Goal: Task Accomplishment & Management: Manage account settings

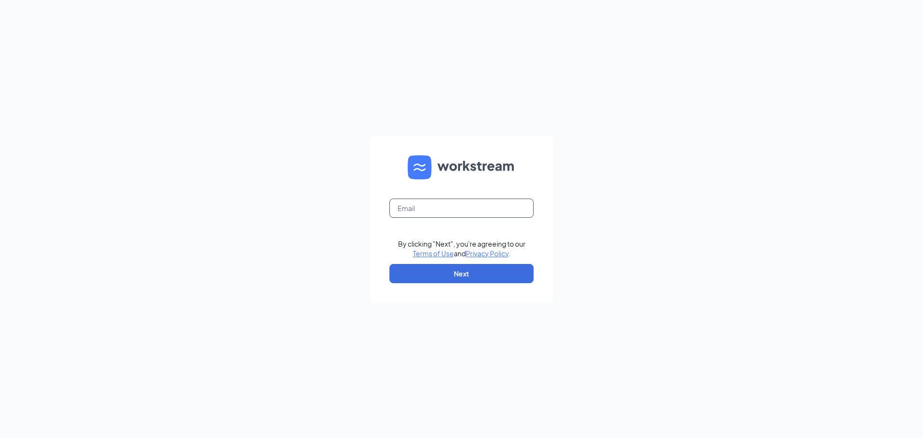
click at [432, 207] on input "text" at bounding box center [462, 208] width 144 height 19
type input "[EMAIL_ADDRESS][DOMAIN_NAME]"
click at [435, 272] on button "Next" at bounding box center [462, 273] width 144 height 19
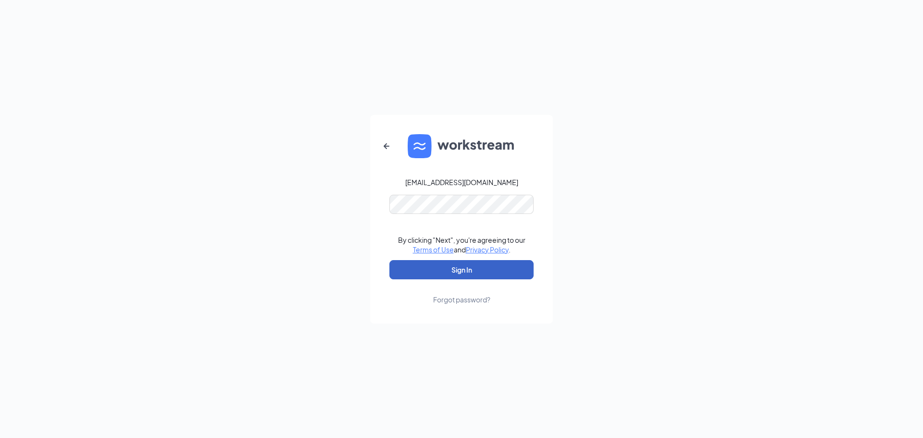
click at [450, 264] on button "Sign In" at bounding box center [462, 269] width 144 height 19
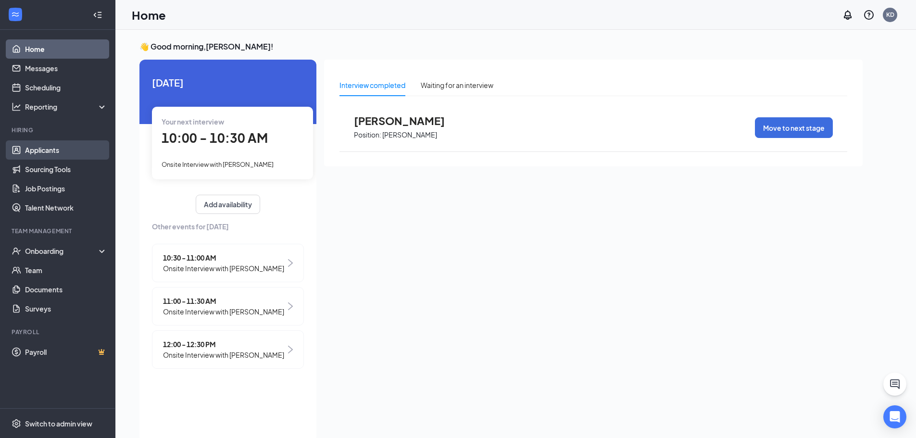
click at [54, 150] on link "Applicants" at bounding box center [66, 149] width 82 height 19
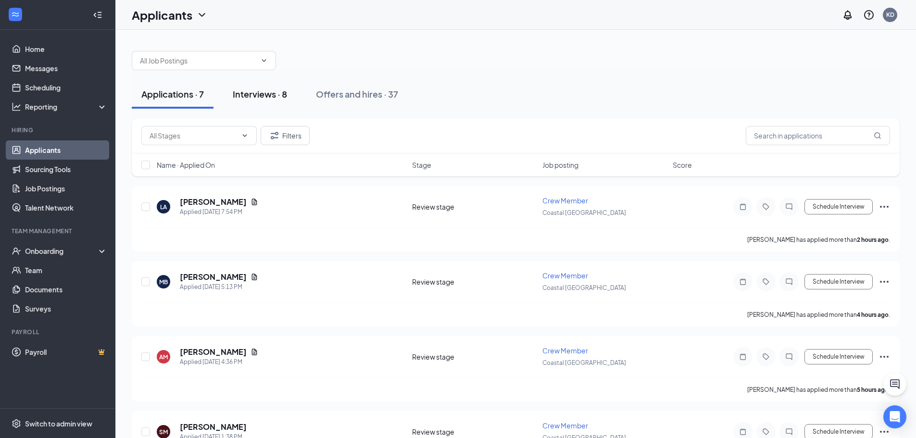
click at [265, 96] on div "Interviews · 8" at bounding box center [260, 94] width 54 height 12
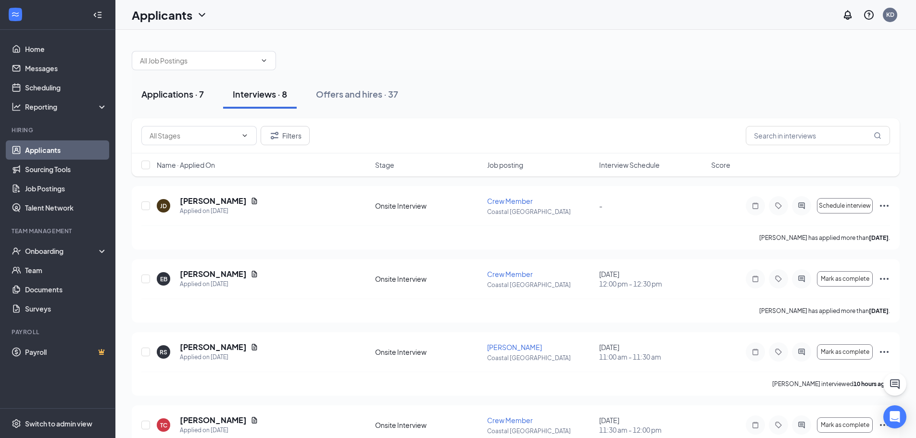
click at [193, 98] on div "Applications · 7" at bounding box center [172, 94] width 63 height 12
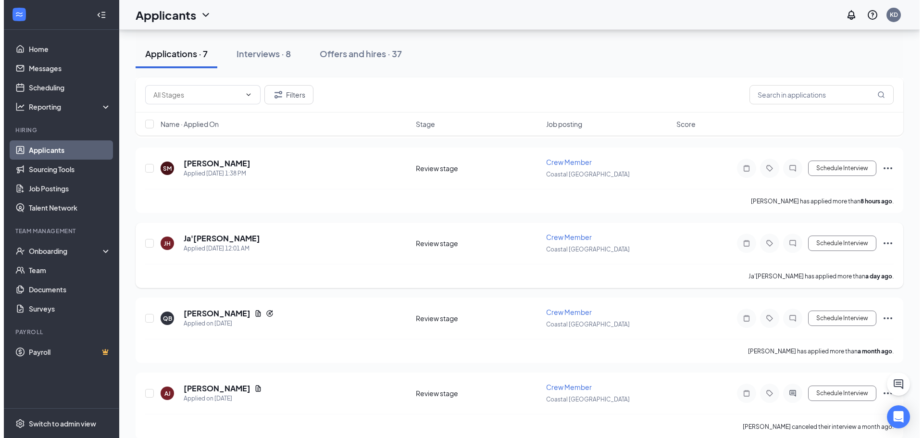
scroll to position [277, 0]
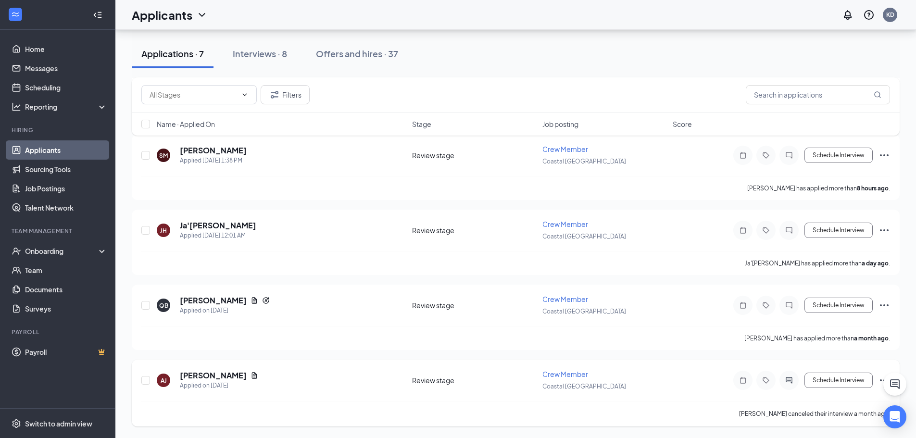
click at [882, 379] on icon "Ellipses" at bounding box center [885, 381] width 12 height 12
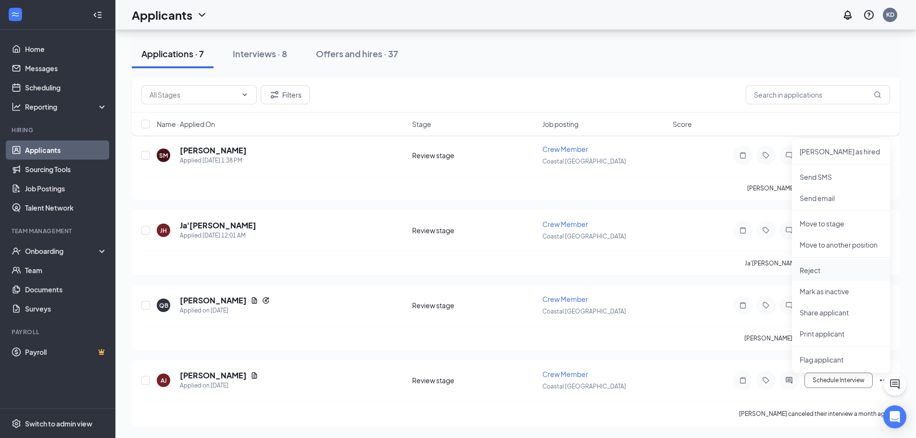
click at [808, 269] on p "Reject" at bounding box center [841, 270] width 83 height 10
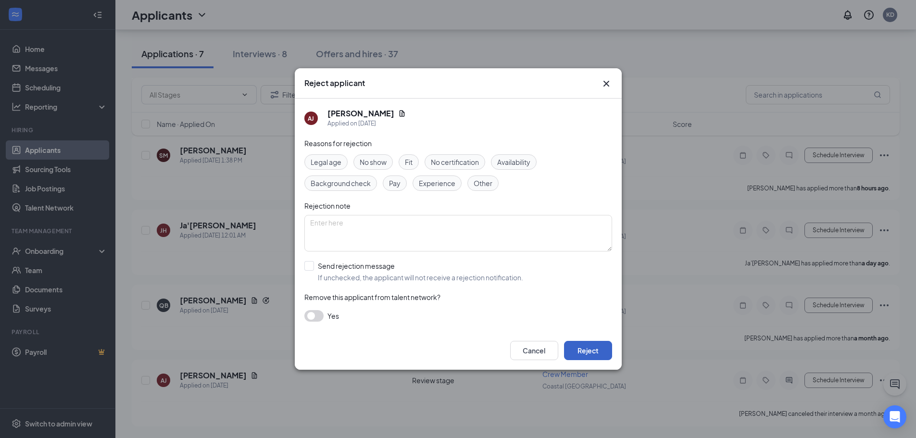
click at [589, 352] on button "Reject" at bounding box center [588, 350] width 48 height 19
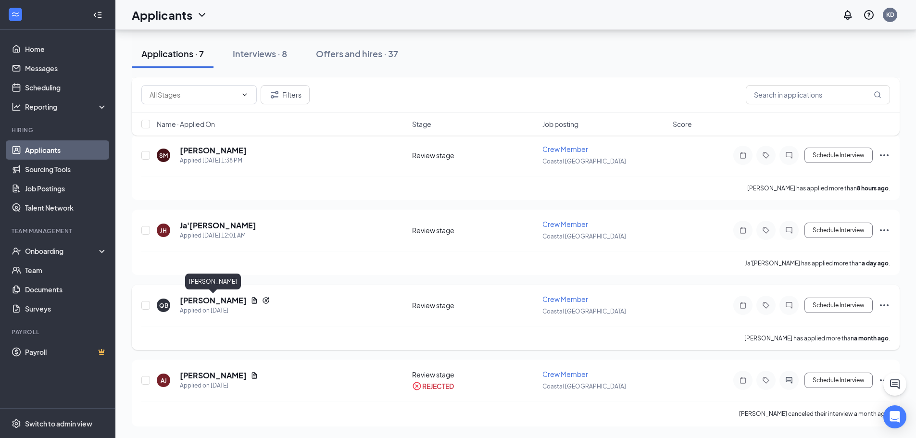
click at [233, 299] on h5 "Quadasijah Barnes" at bounding box center [213, 300] width 67 height 11
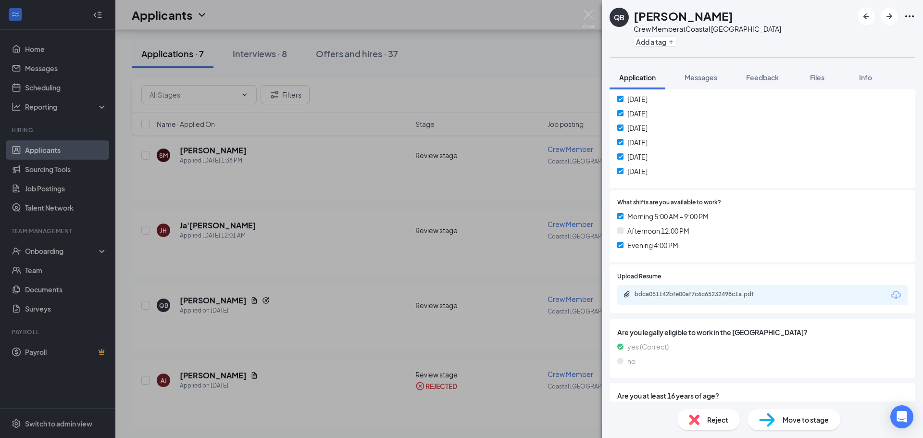
scroll to position [279, 0]
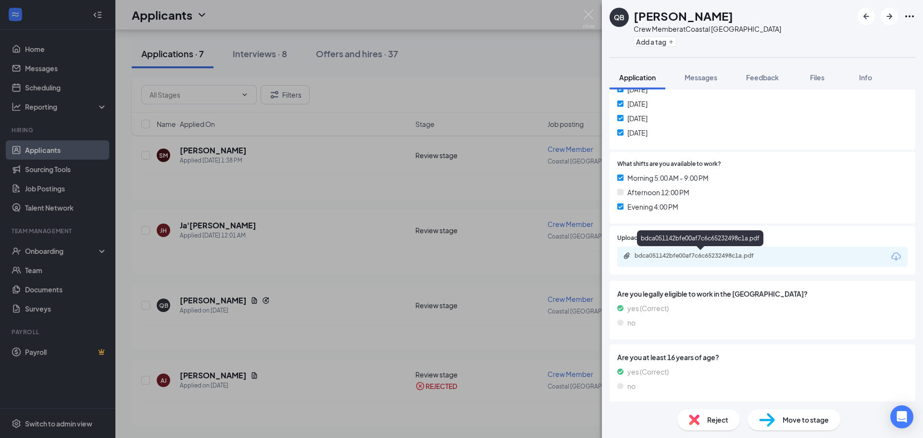
click at [719, 259] on div "bdca051142bfe00af7c6c65232498c1a.pdf" at bounding box center [702, 256] width 135 height 8
drag, startPoint x: 591, startPoint y: 15, endPoint x: 494, endPoint y: 122, distance: 144.4
click at [591, 15] on img at bounding box center [589, 19] width 12 height 19
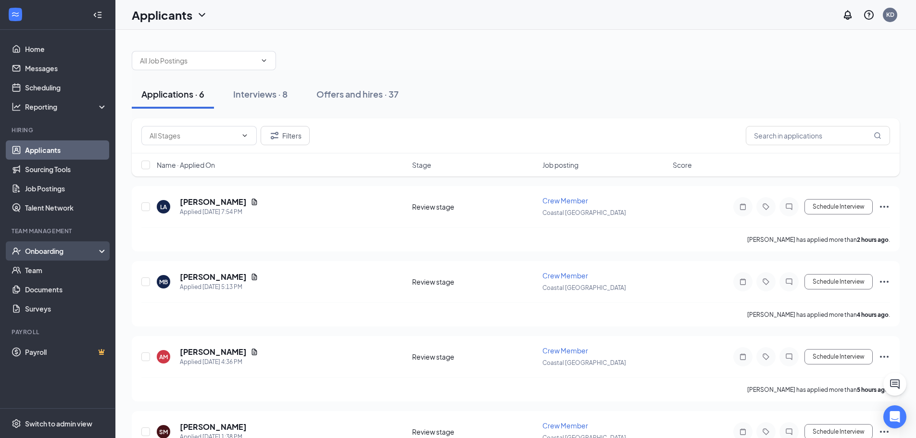
click at [46, 256] on div "Onboarding" at bounding box center [62, 251] width 74 height 10
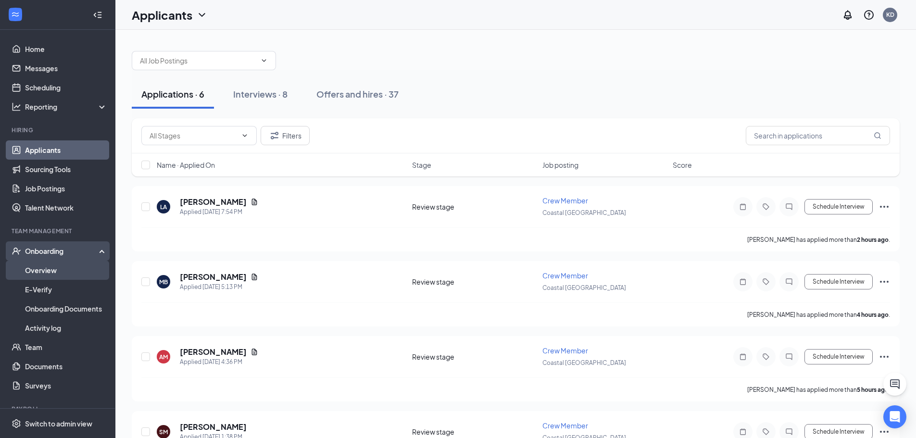
click at [46, 272] on link "Overview" at bounding box center [66, 270] width 82 height 19
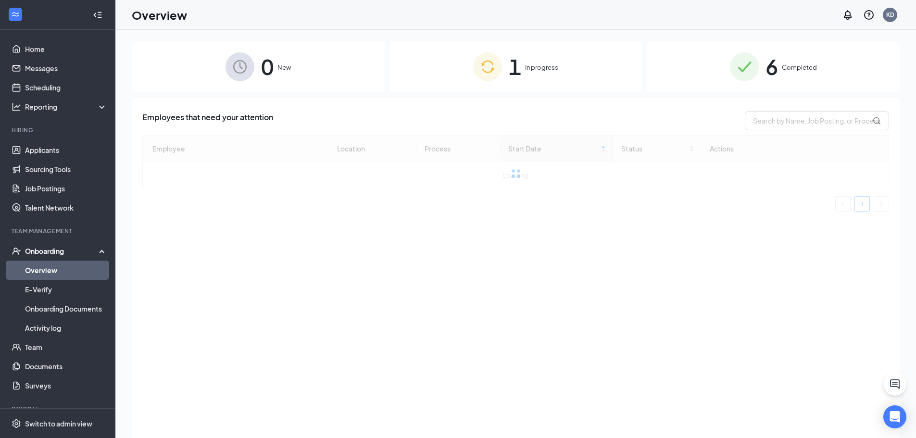
click at [462, 66] on div "1 In progress" at bounding box center [516, 66] width 253 height 51
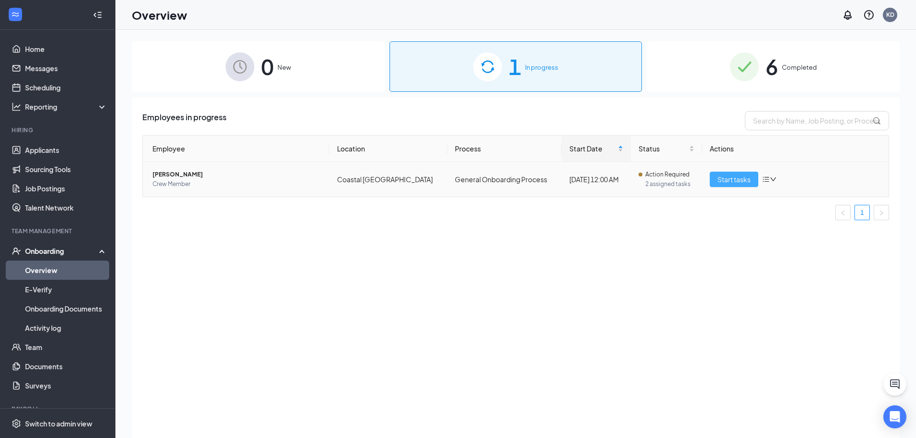
click at [737, 182] on span "Start tasks" at bounding box center [734, 179] width 33 height 11
